Goal: Task Accomplishment & Management: Manage account settings

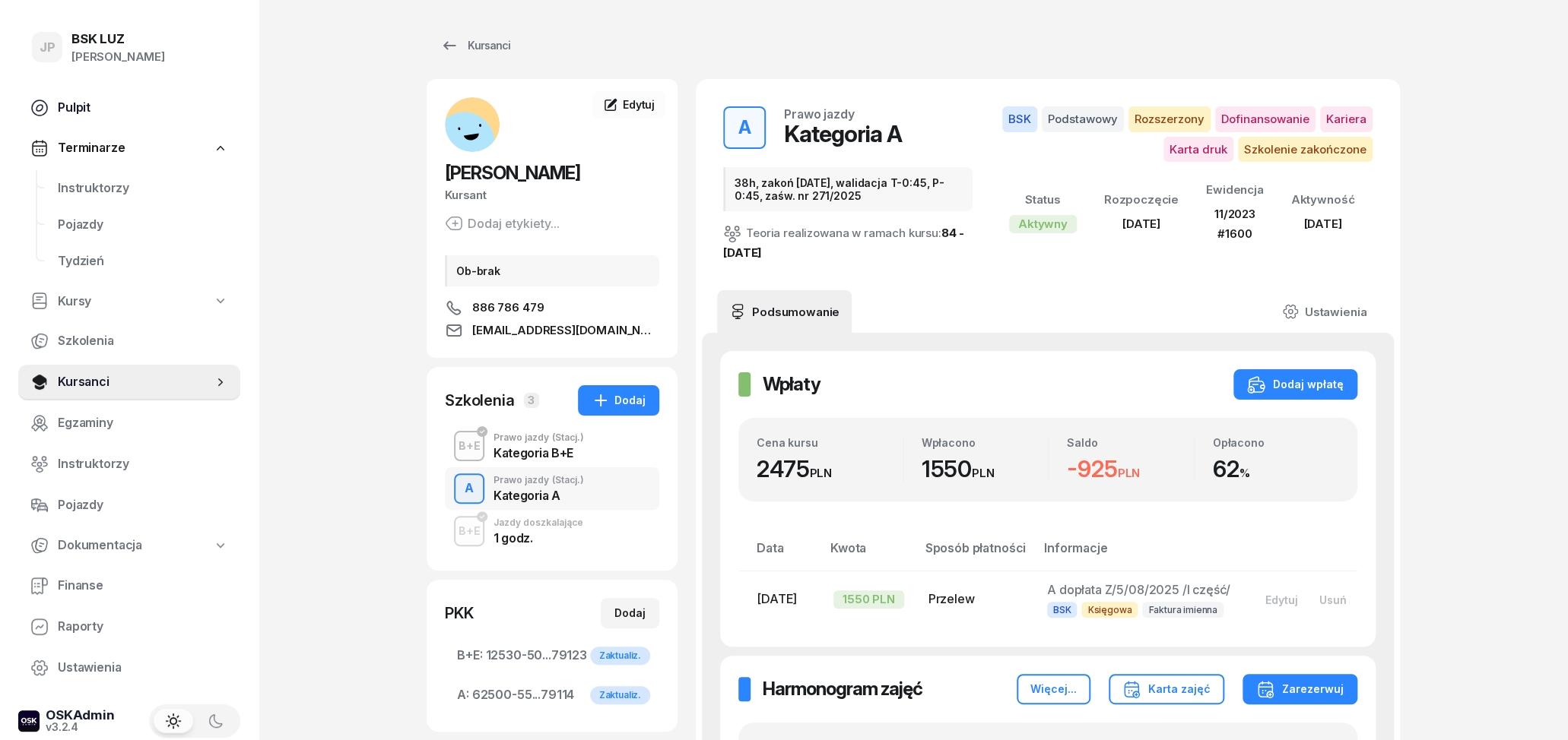
click at [91, 109] on span "Pulpit" at bounding box center [143, 108] width 170 height 20
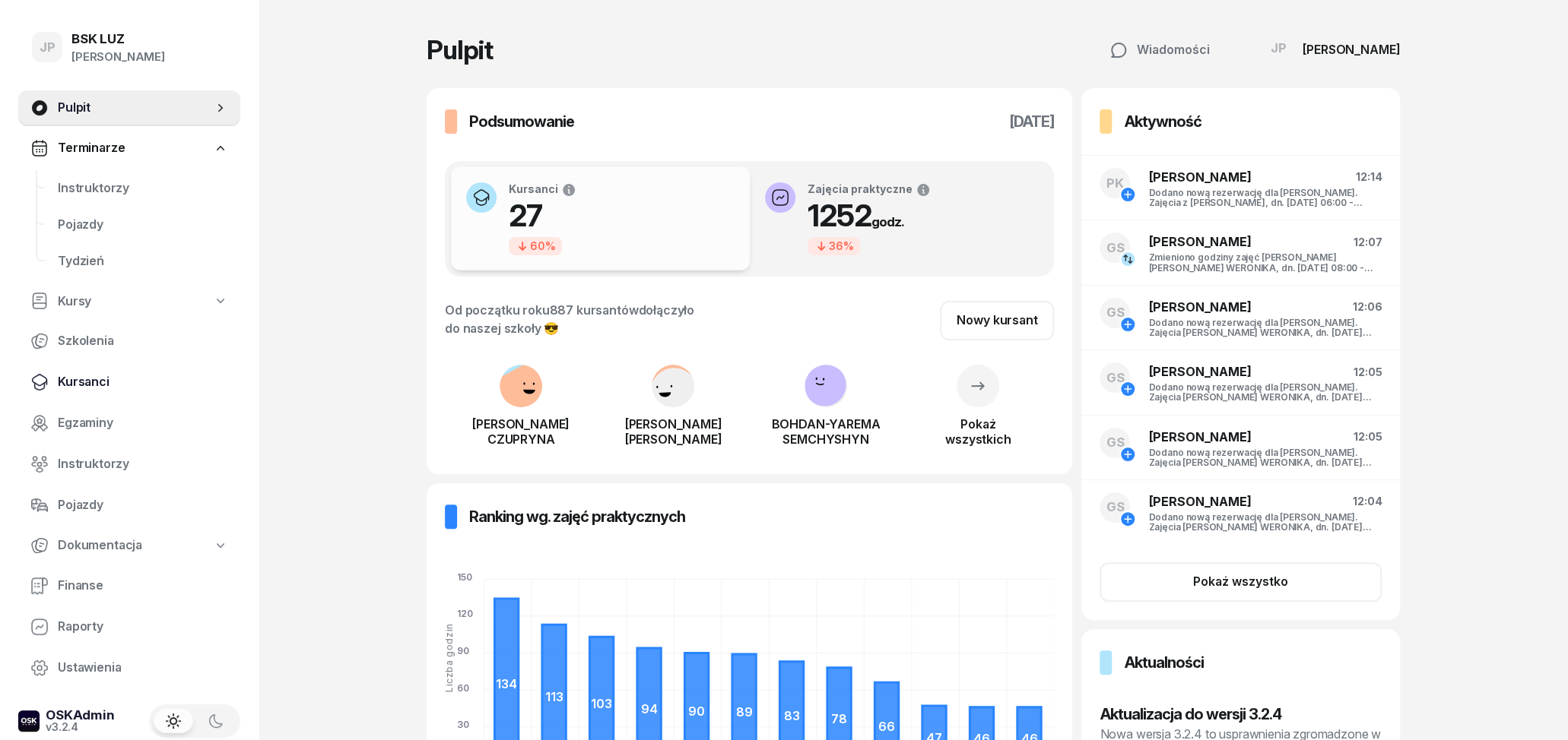
click at [117, 383] on span "Kursanci" at bounding box center [143, 382] width 170 height 20
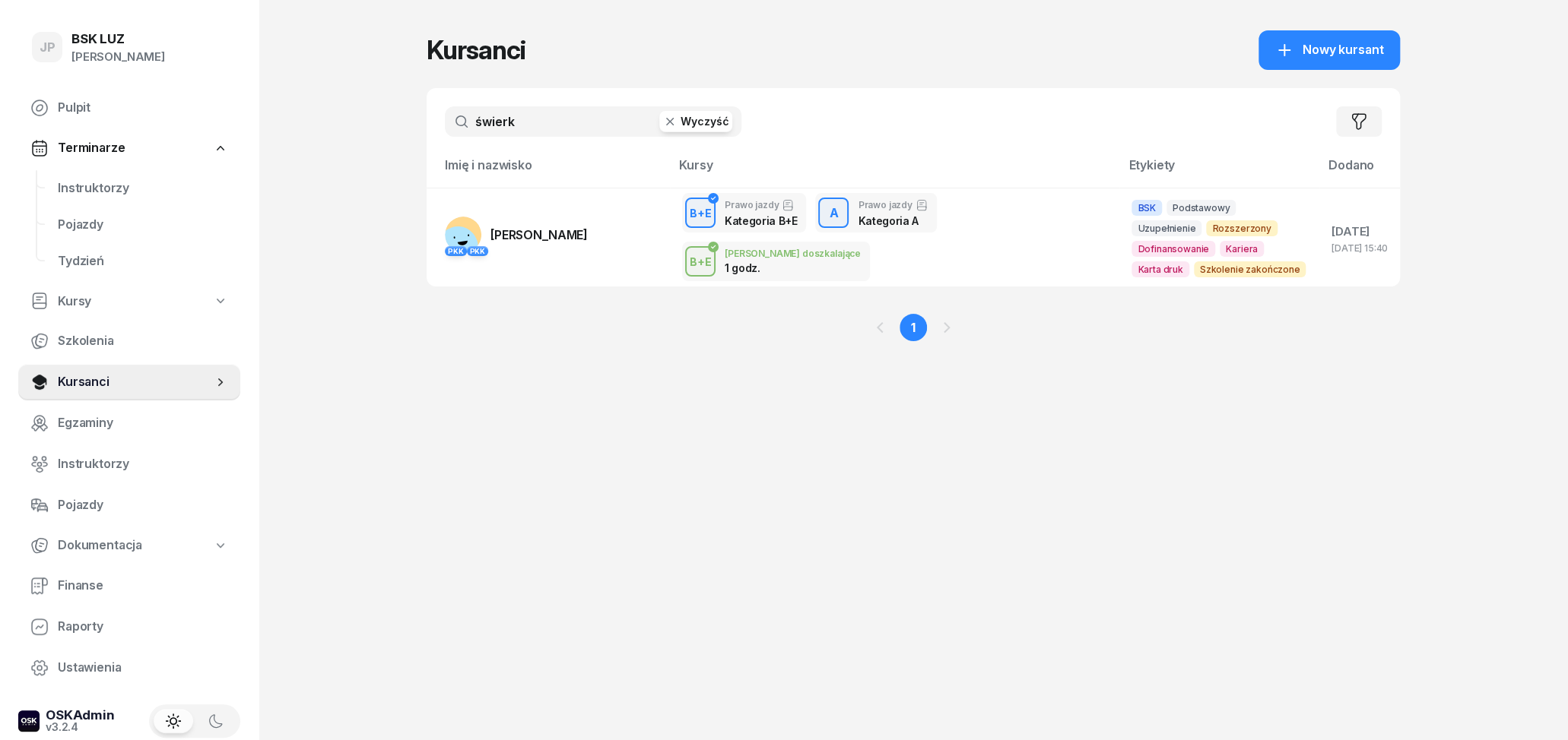
drag, startPoint x: 520, startPoint y: 125, endPoint x: 443, endPoint y: 126, distance: 77.0
click at [454, 120] on input "świerk" at bounding box center [592, 121] width 297 height 31
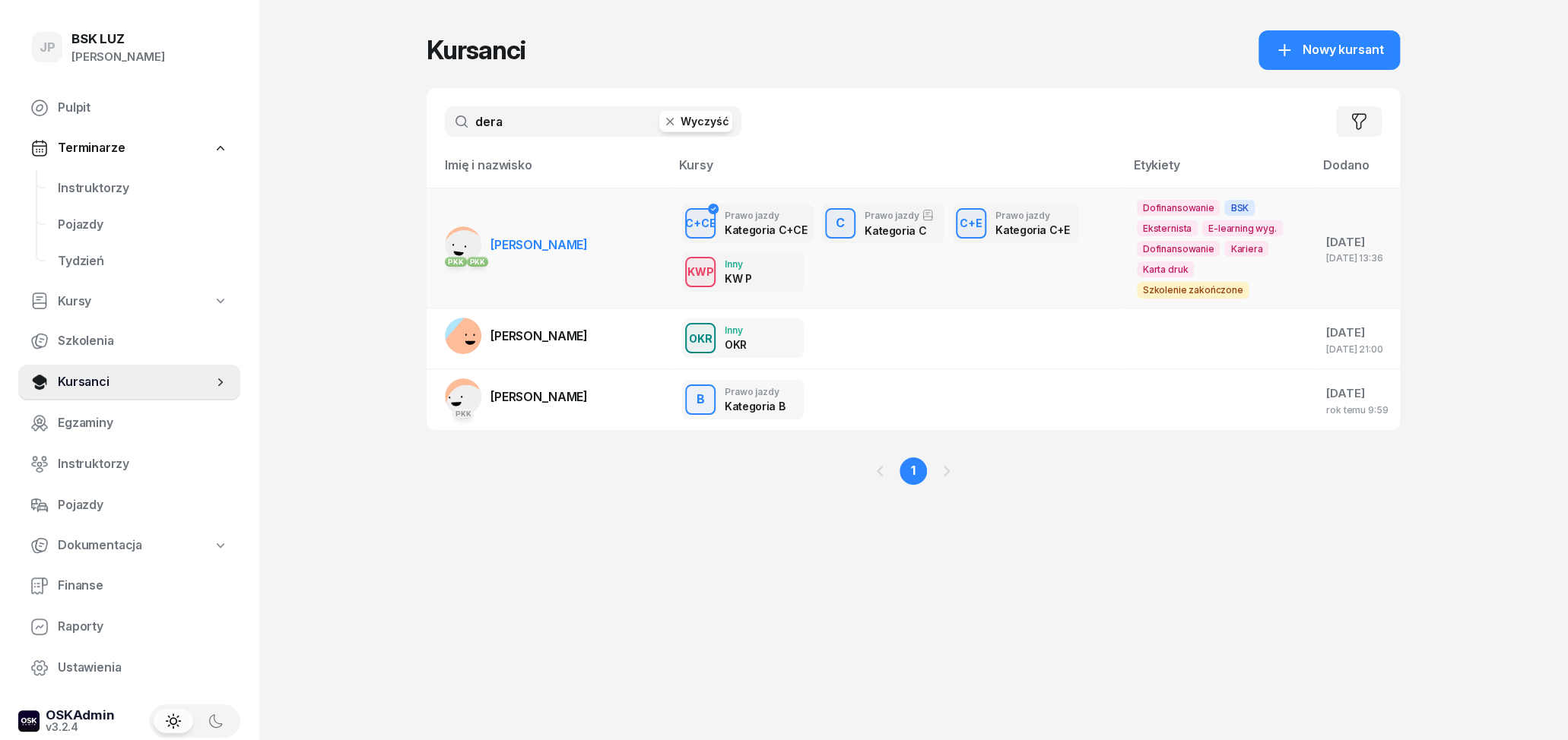
type input "dera"
click at [596, 241] on td "PKK PKK [PERSON_NAME]" at bounding box center [548, 247] width 243 height 120
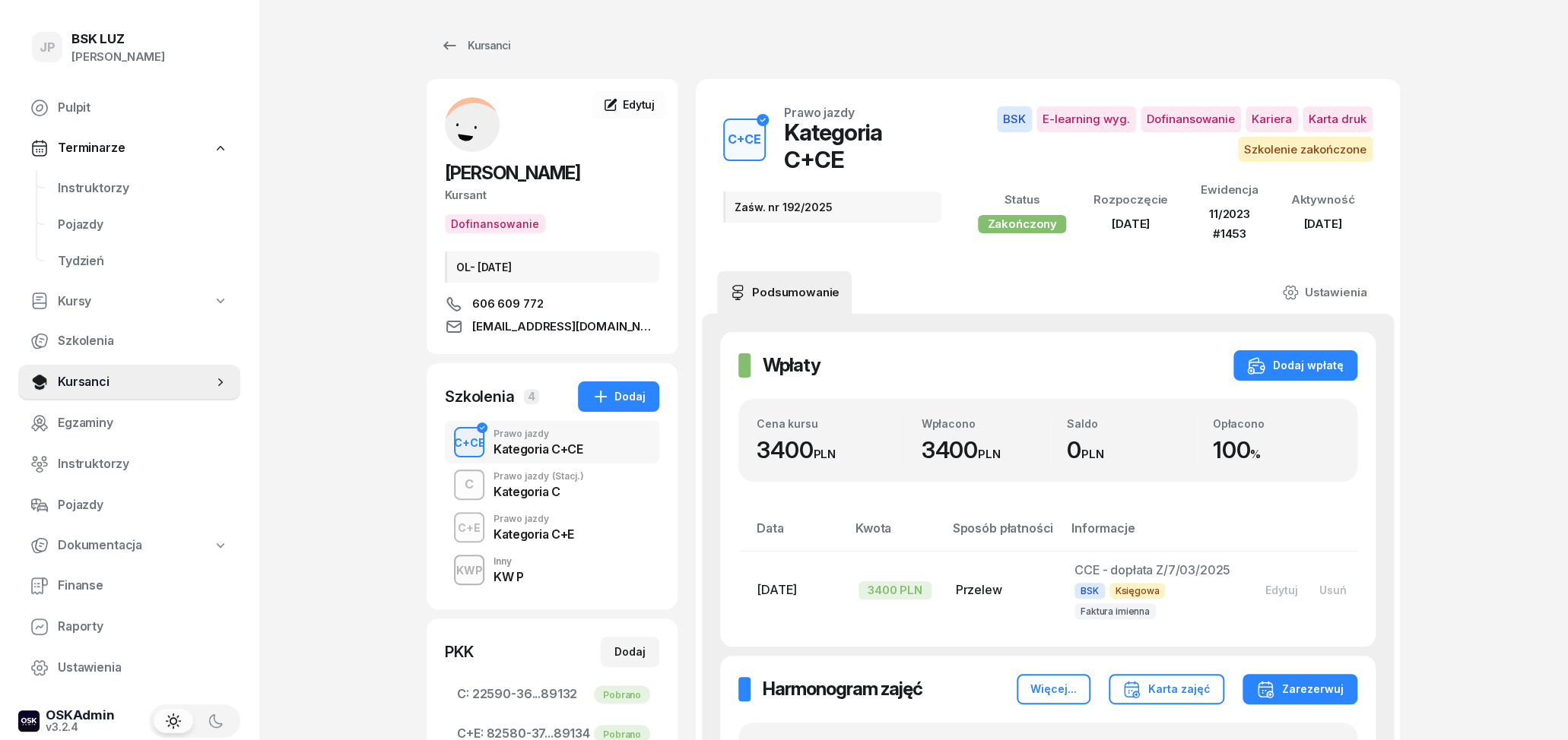
click at [570, 498] on div "C Prawo jazdy (Stacj.) Kategoria C" at bounding box center [552, 485] width 215 height 43
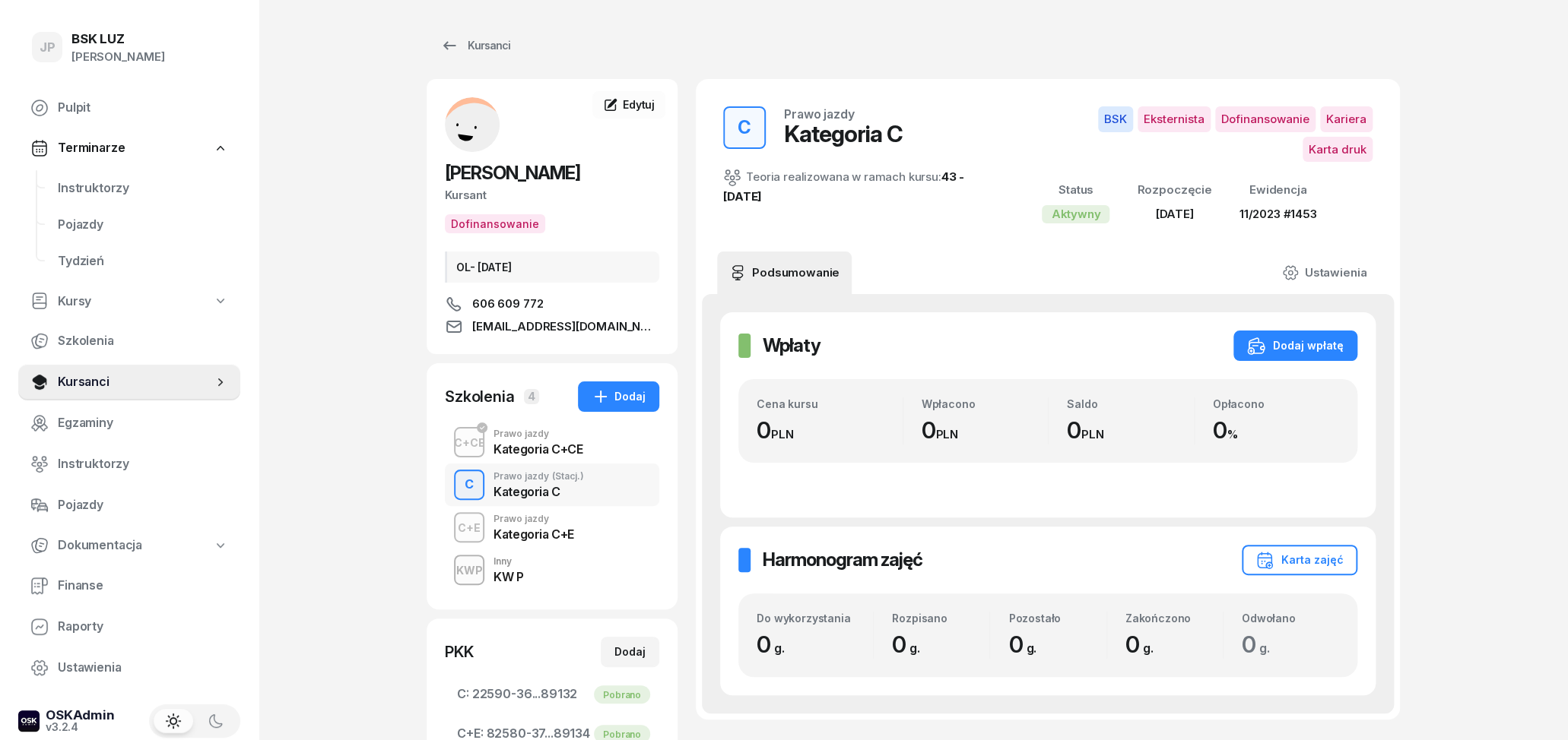
click at [572, 527] on div "Kategoria C+E" at bounding box center [534, 532] width 81 height 17
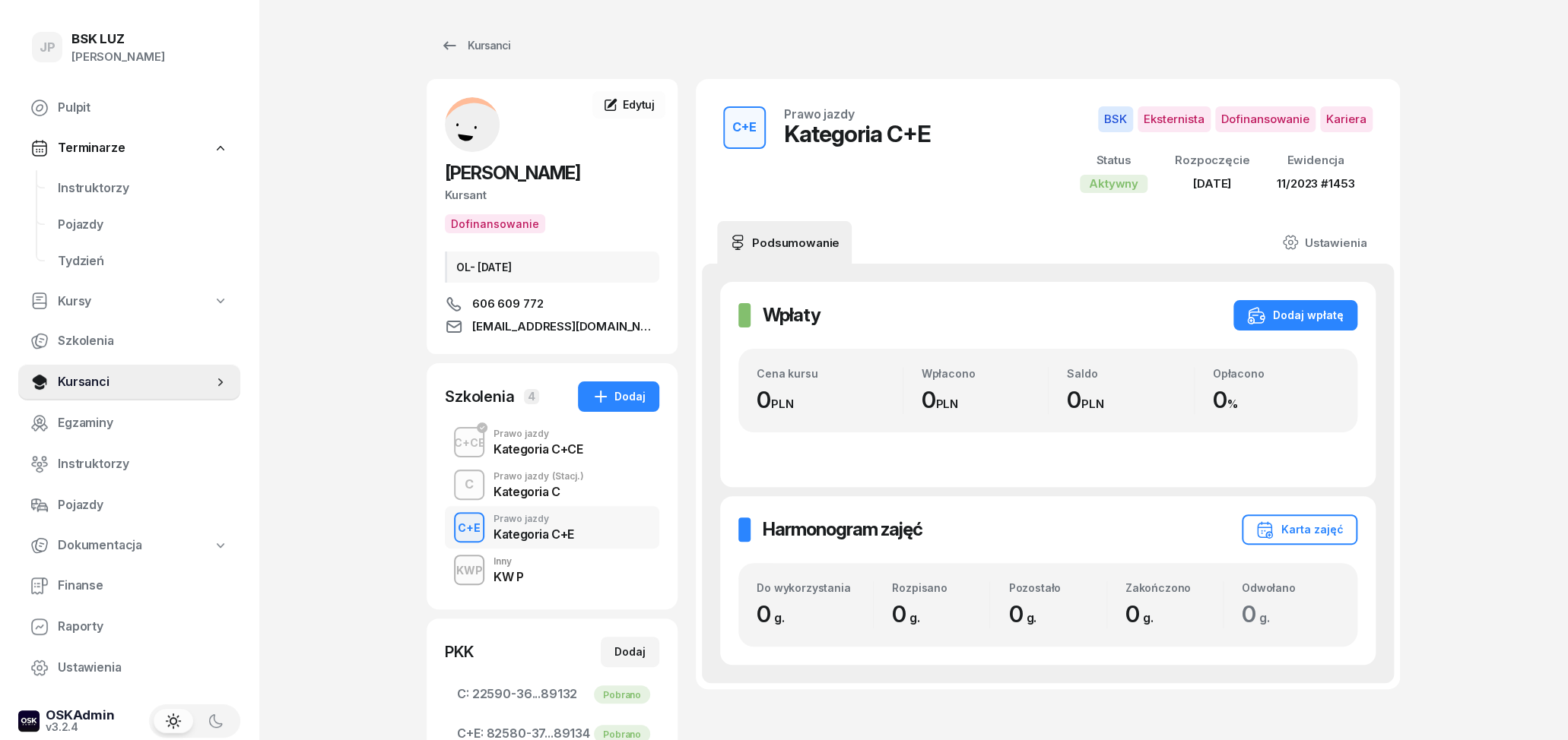
click at [570, 568] on div "KWP Inny KW P" at bounding box center [552, 570] width 215 height 43
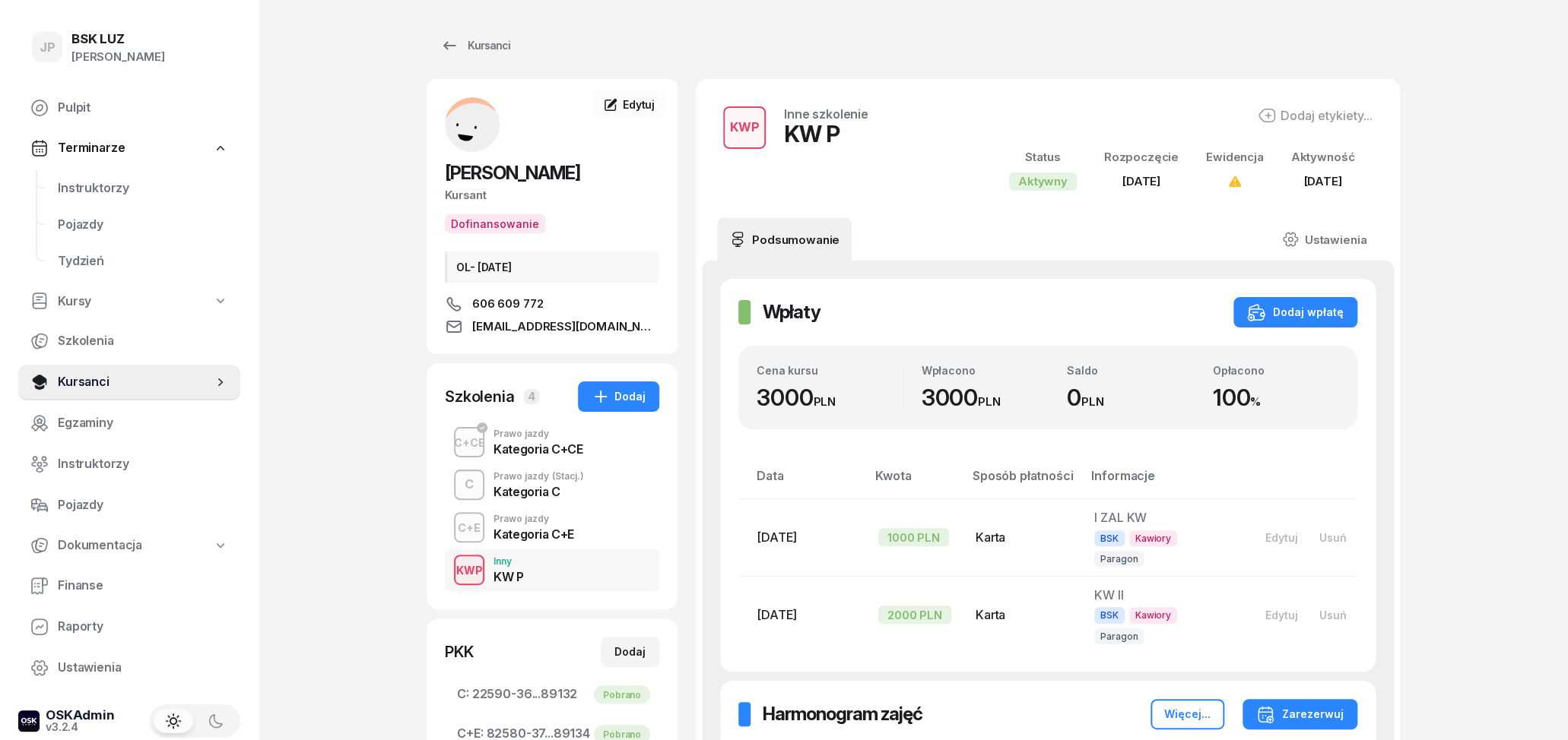
click at [537, 445] on div "Kategoria C+CE" at bounding box center [538, 449] width 89 height 12
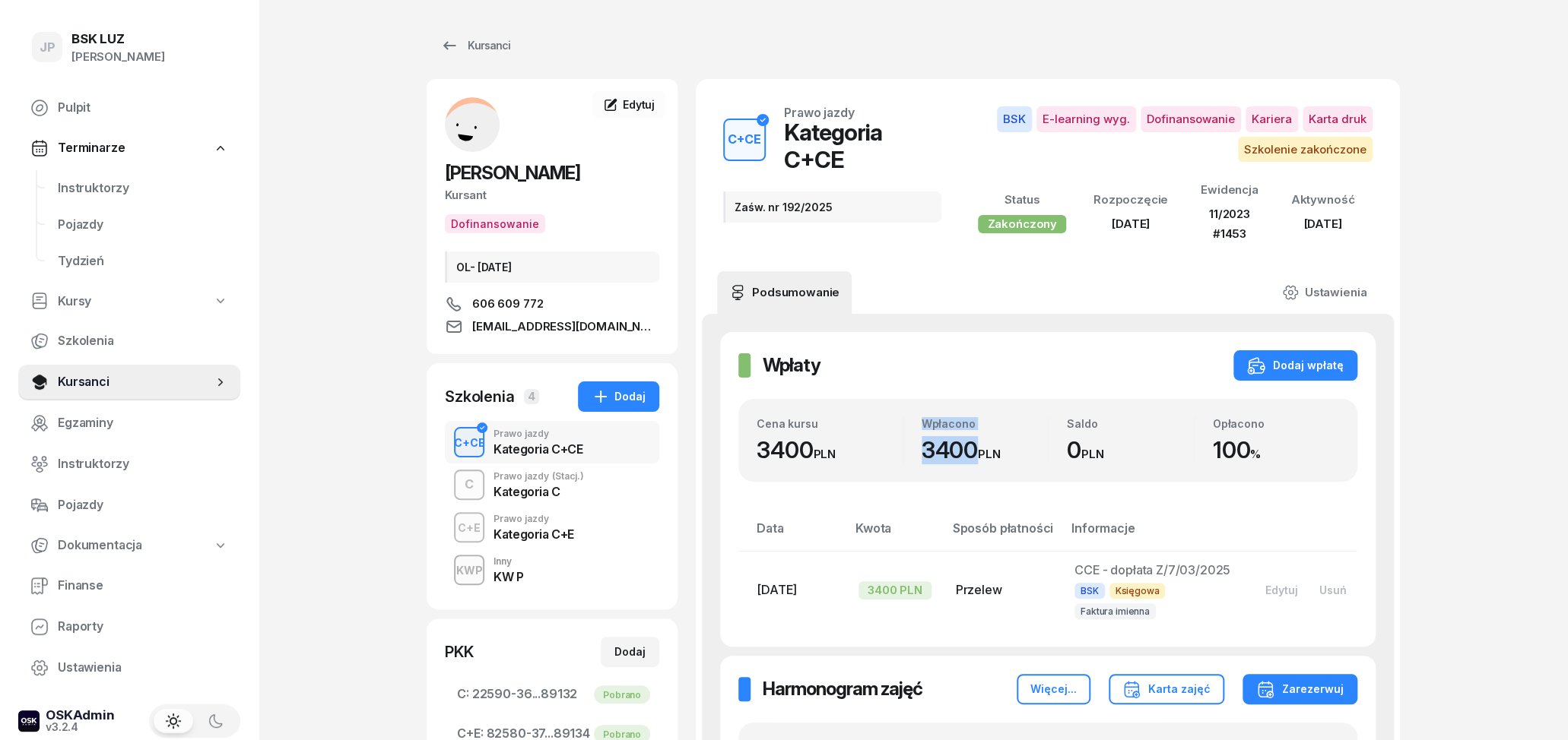
drag, startPoint x: 900, startPoint y: 437, endPoint x: 979, endPoint y: 435, distance: 79.0
click at [979, 435] on div "Cena kursu 3400 PLN Wpłacono 3400 PLN Saldo 0 PLN Opłacono 100 %" at bounding box center [1048, 440] width 582 height 47
click at [1005, 436] on div "3400 PLN" at bounding box center [985, 450] width 127 height 28
